Goal: Check status: Check status

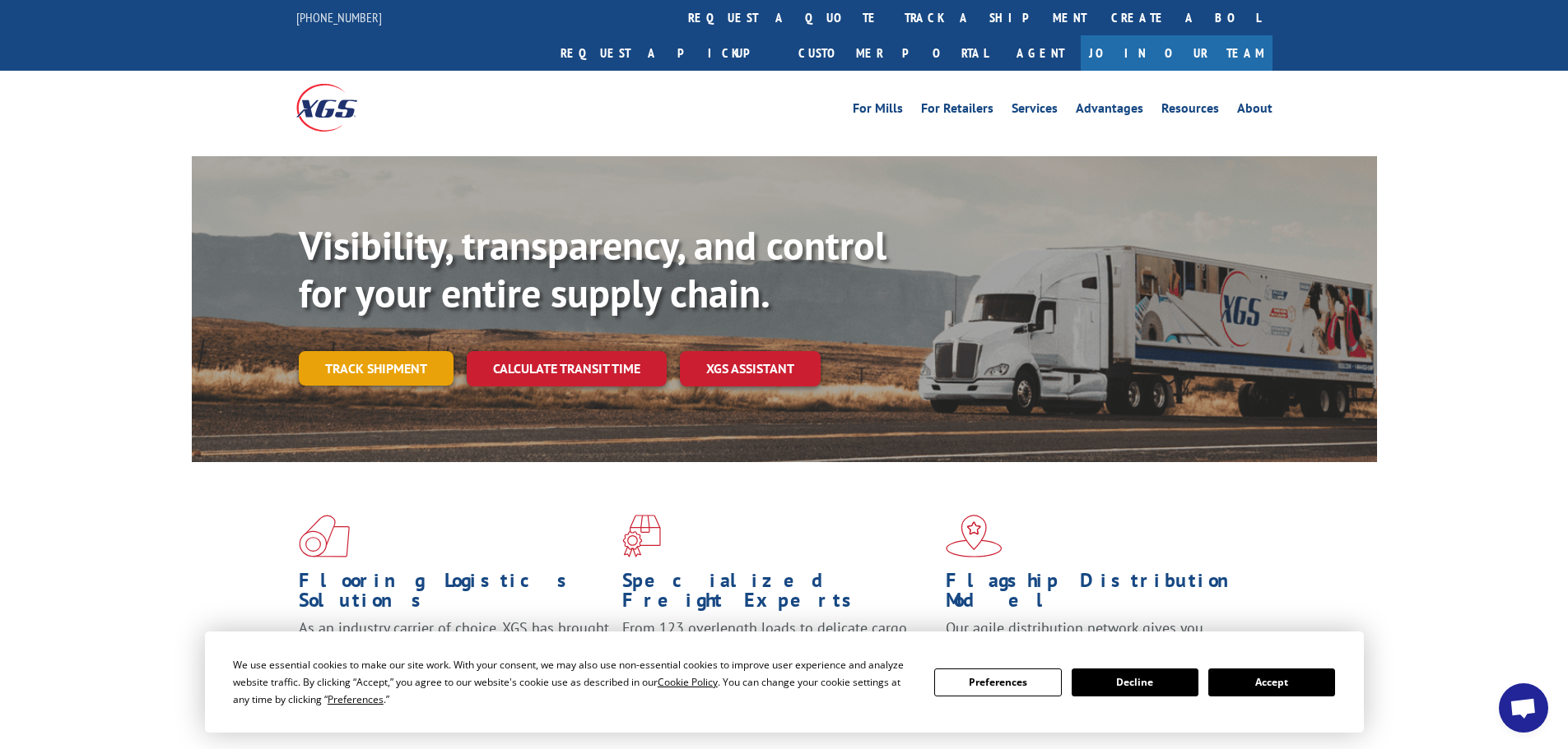
click at [350, 351] on link "Track shipment" at bounding box center [376, 368] width 155 height 34
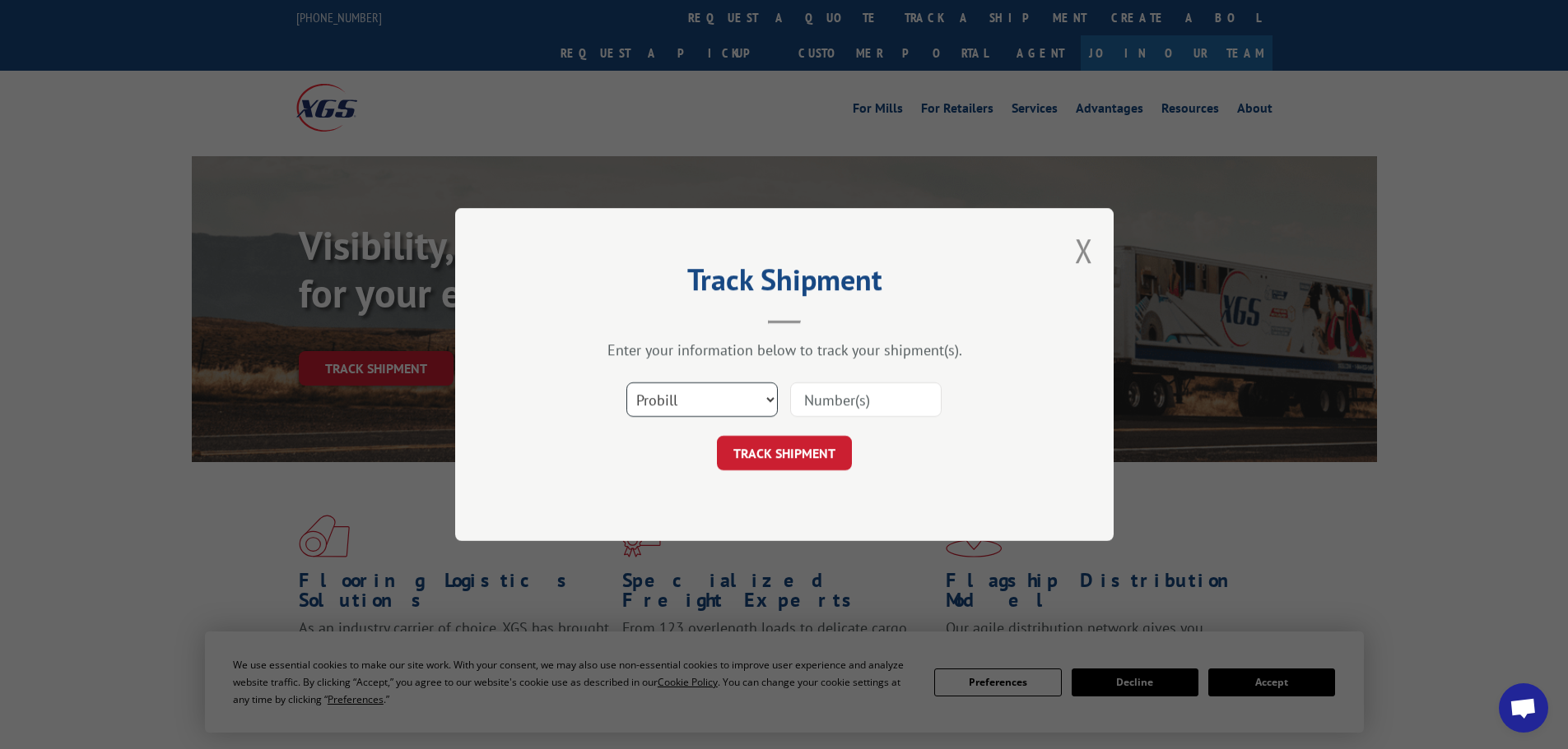
click at [699, 392] on select "Select category... Probill BOL PO" at bounding box center [702, 400] width 152 height 34
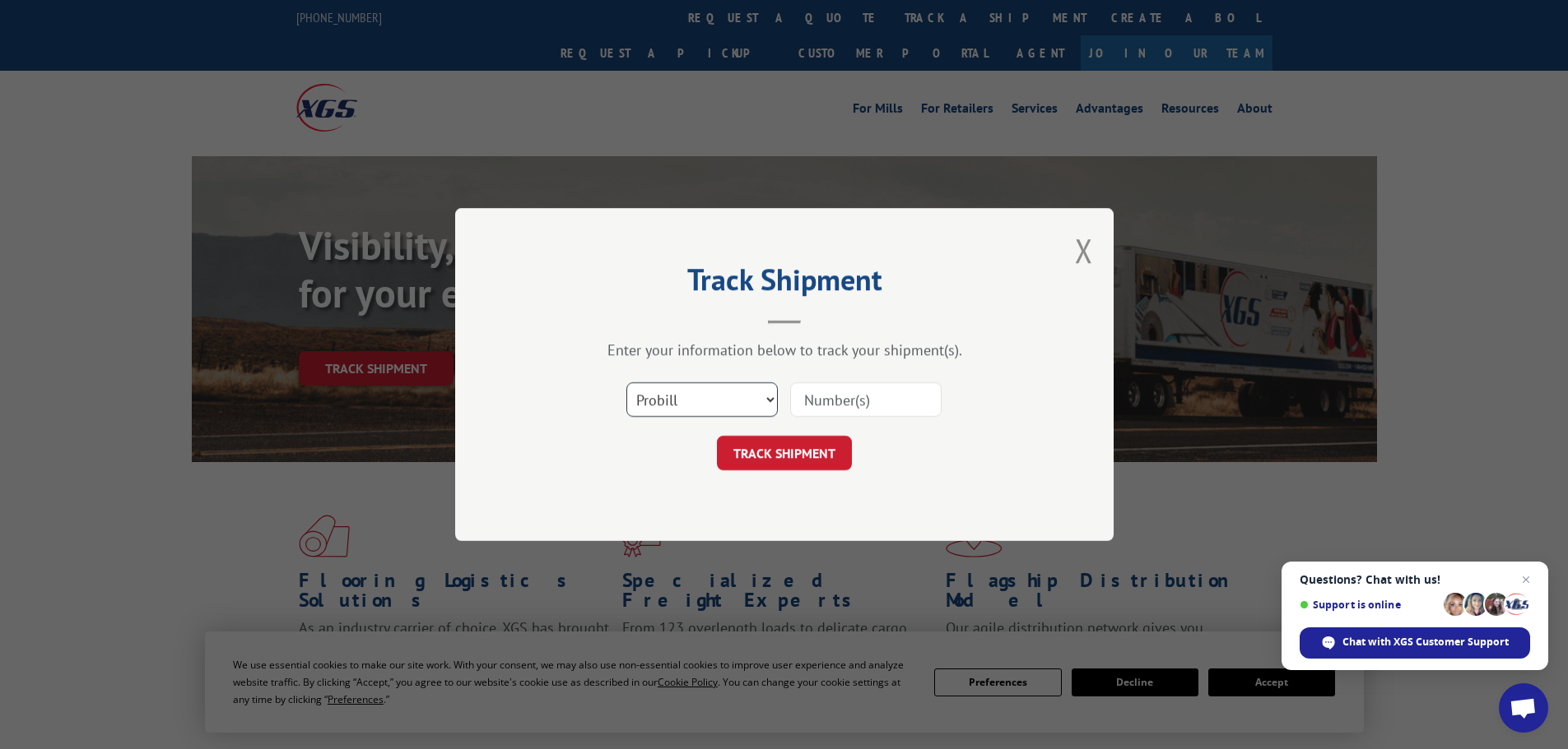
select select "bol"
click at [626, 383] on select "Select category... Probill BOL PO" at bounding box center [702, 400] width 152 height 34
click at [860, 398] on input at bounding box center [865, 400] width 152 height 34
type input "17095605"
click at [717, 436] on button "TRACK SHIPMENT" at bounding box center [784, 453] width 135 height 34
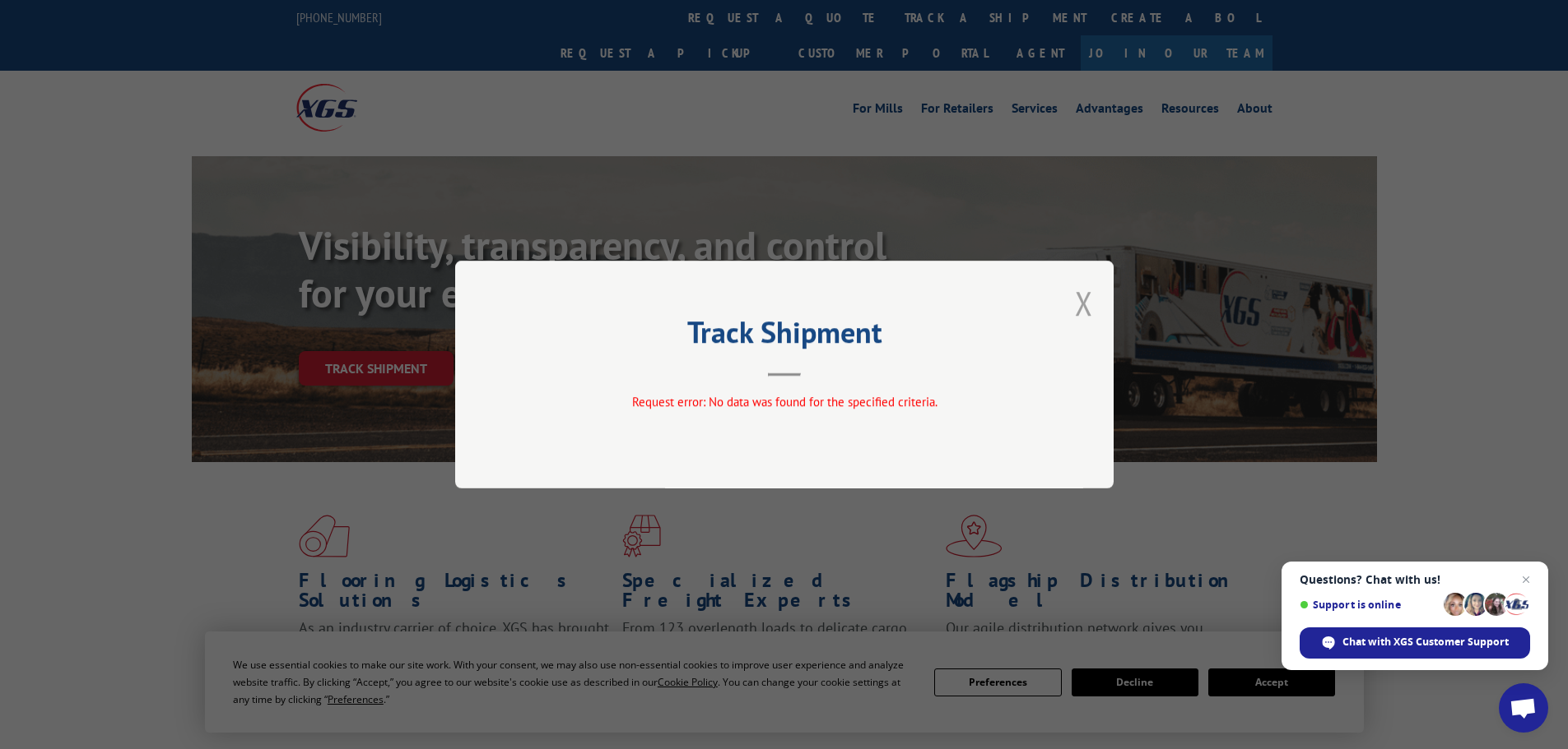
click at [1085, 303] on button "Close modal" at bounding box center [1084, 303] width 18 height 44
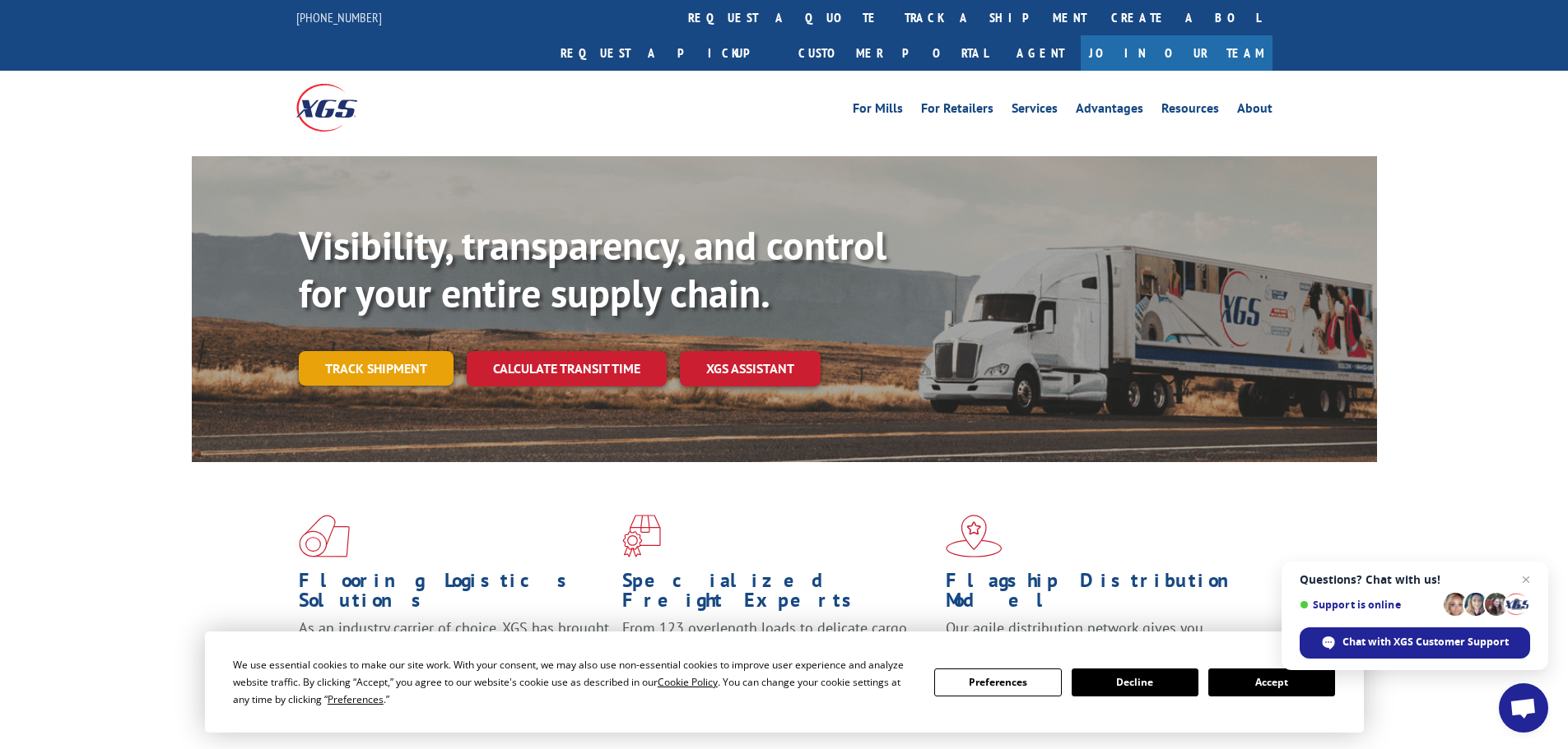
click at [379, 351] on link "Track shipment" at bounding box center [376, 368] width 155 height 34
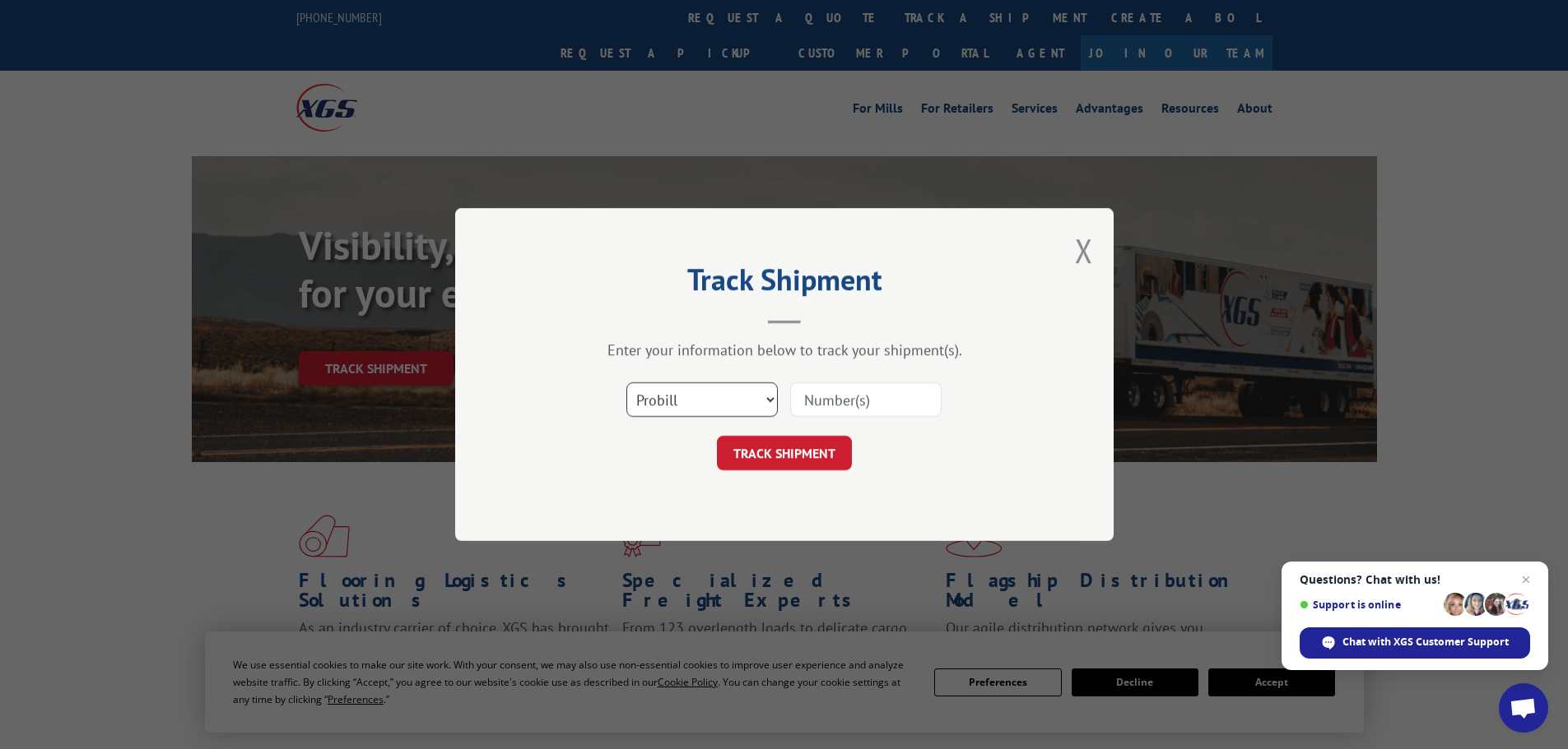
click at [689, 395] on select "Select category... Probill BOL PO" at bounding box center [702, 400] width 152 height 34
select select "po"
click at [626, 383] on select "Select category... Probill BOL PO" at bounding box center [702, 400] width 152 height 34
click at [865, 392] on div at bounding box center [865, 400] width 152 height 38
click at [846, 410] on input at bounding box center [865, 400] width 152 height 34
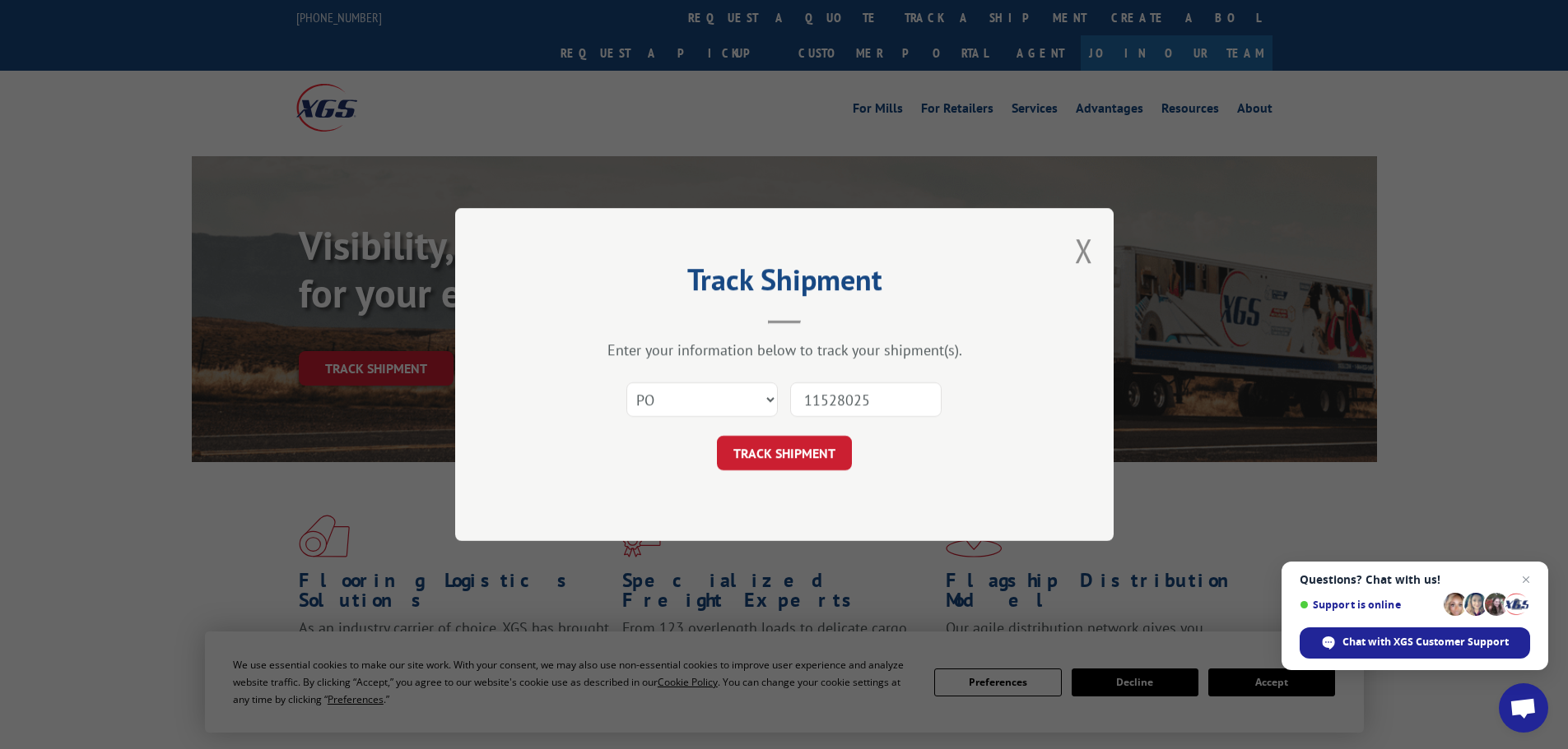
type input "11528025"
click at [717, 436] on button "TRACK SHIPMENT" at bounding box center [784, 453] width 135 height 34
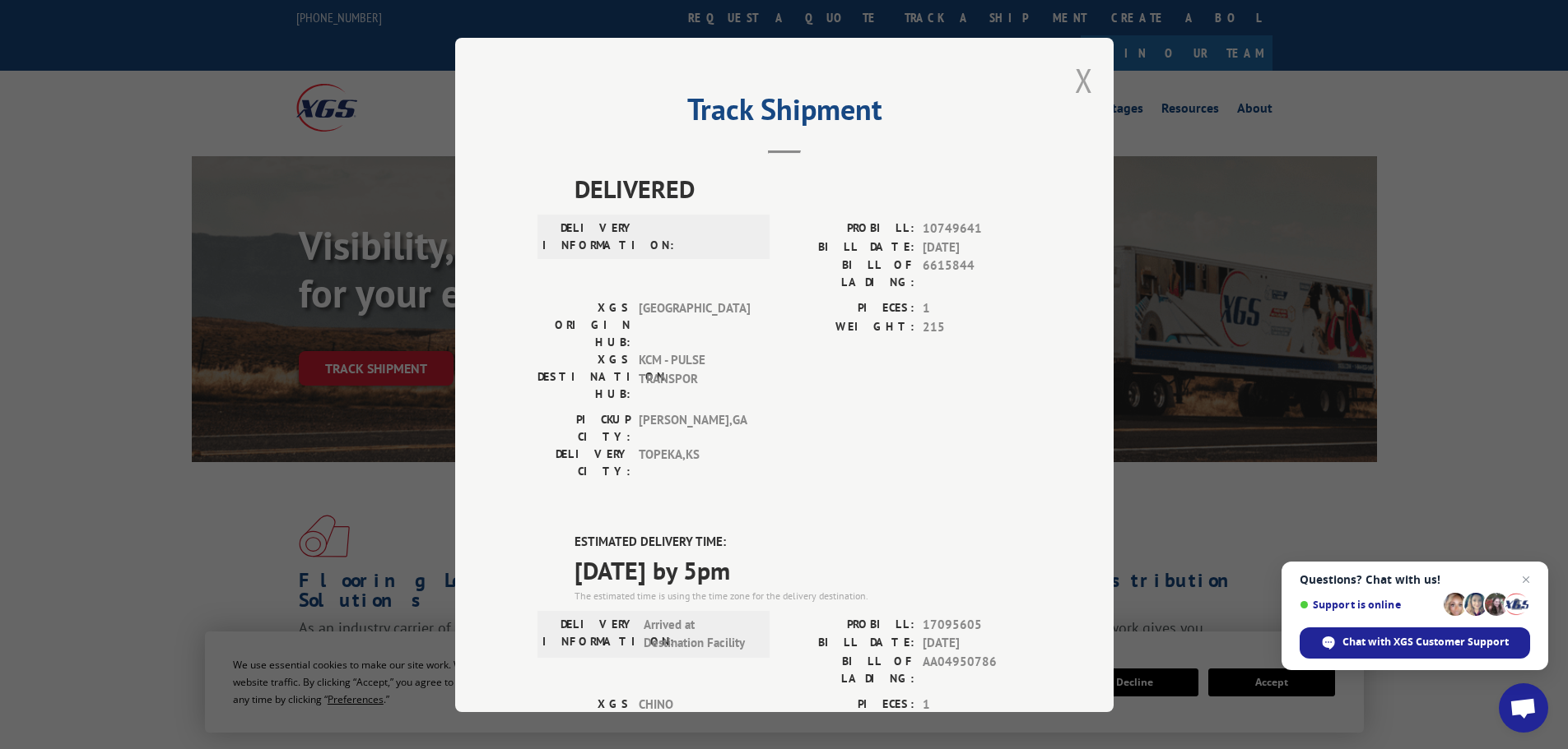
click at [1078, 80] on button "Close modal" at bounding box center [1084, 80] width 18 height 44
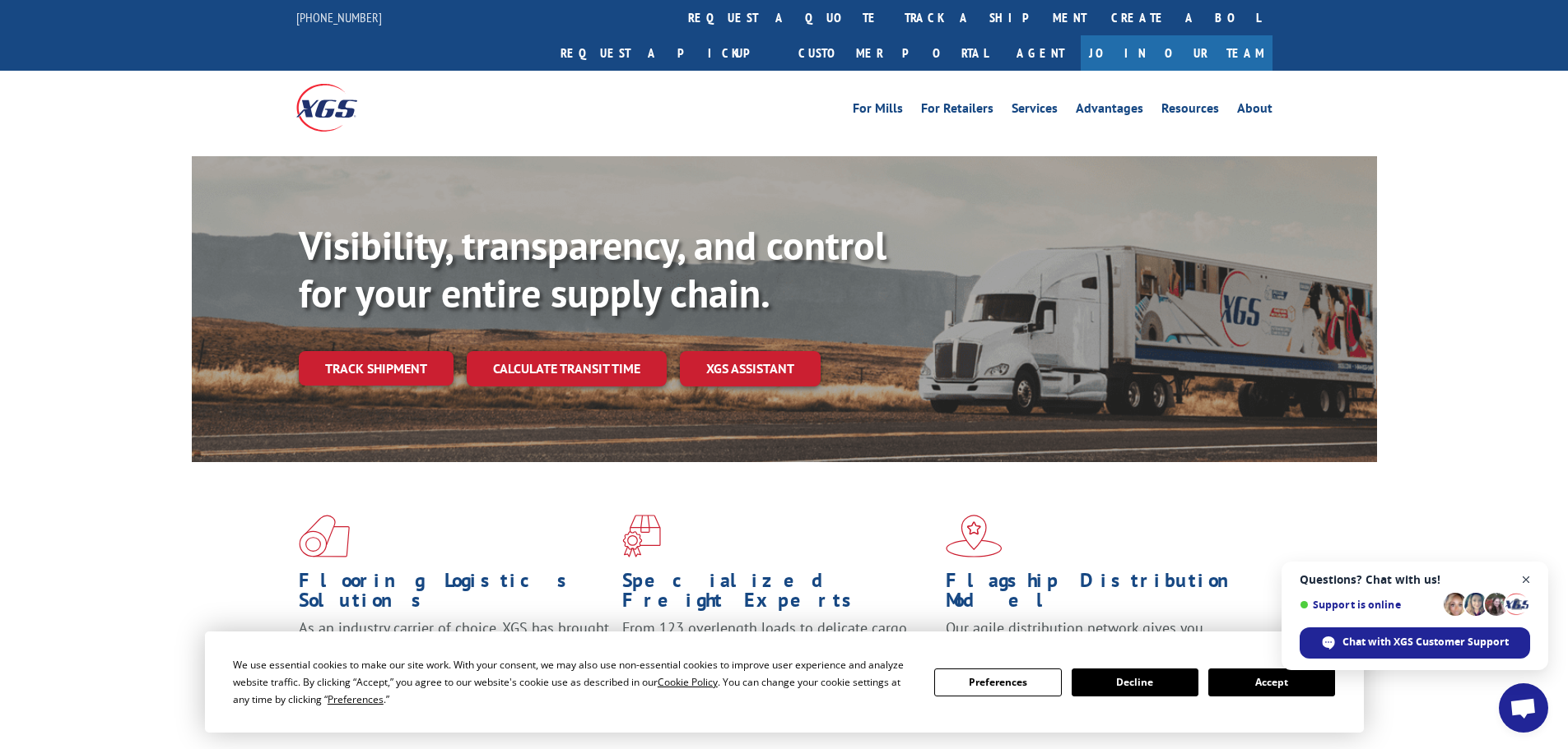
click at [1528, 584] on span "Close chat" at bounding box center [1526, 580] width 21 height 21
